Goal: Task Accomplishment & Management: Complete application form

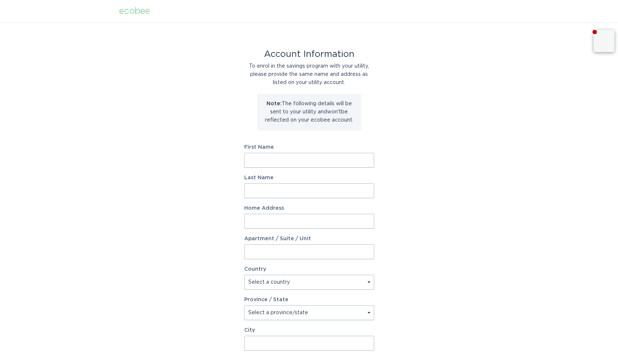
click at [258, 157] on input "First Name" at bounding box center [309, 160] width 130 height 15
type input "[PERSON_NAME]"
type input "[STREET_ADDRESS]"
select select "US"
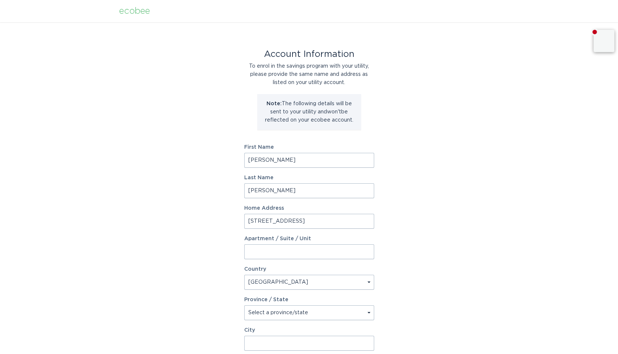
type input "[GEOGRAPHIC_DATA]"
type input "75219"
select select "[GEOGRAPHIC_DATA]"
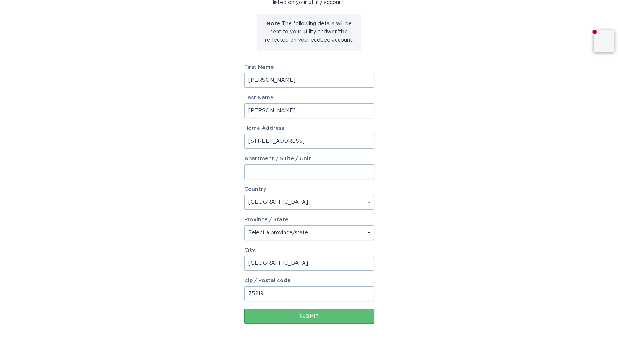
scroll to position [74, 0]
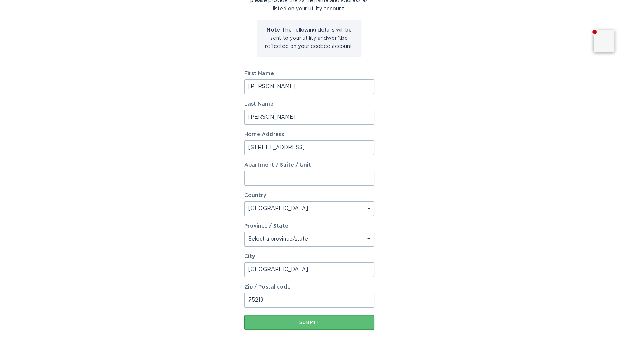
drag, startPoint x: 302, startPoint y: 147, endPoint x: 345, endPoint y: 150, distance: 43.5
click at [345, 150] on input "[STREET_ADDRESS]" at bounding box center [309, 147] width 130 height 15
type input "[STREET_ADDRESS]"
type input "101"
click at [300, 321] on div "Submit" at bounding box center [309, 322] width 123 height 4
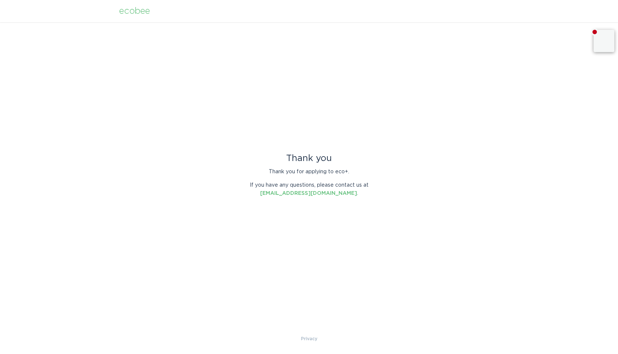
scroll to position [0, 0]
